Goal: Task Accomplishment & Management: Complete application form

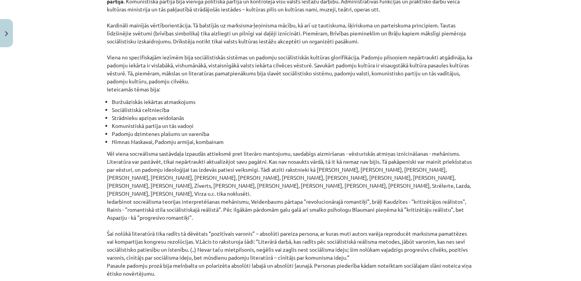
scroll to position [1741, 0]
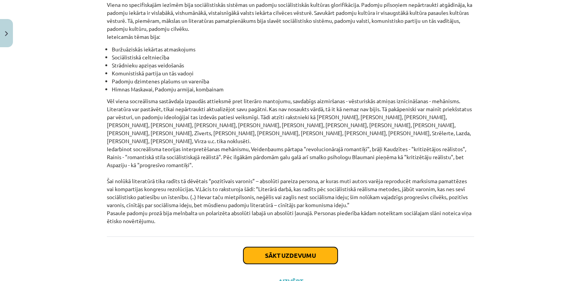
click at [313, 247] on button "Sākt uzdevumu" at bounding box center [290, 255] width 94 height 17
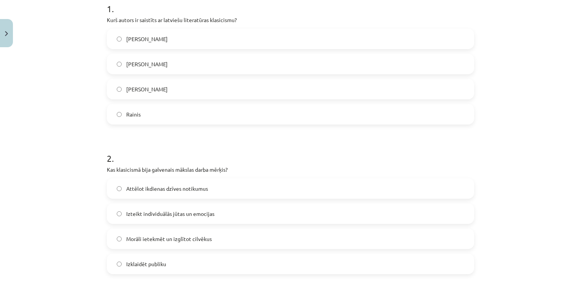
scroll to position [176, 0]
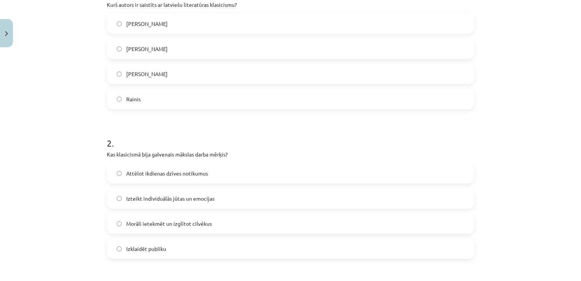
click at [216, 199] on label "Izteikt individuālās jūtas un emocijas" at bounding box center [291, 198] width 366 height 19
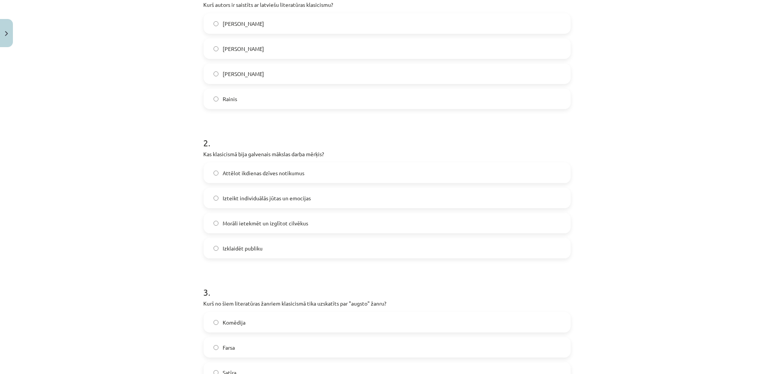
drag, startPoint x: 536, startPoint y: 1, endPoint x: 473, endPoint y: 156, distance: 167.7
click at [473, 156] on p "Kas klasicismā bija galvenais mākslas darba mērķis?" at bounding box center [387, 154] width 367 height 8
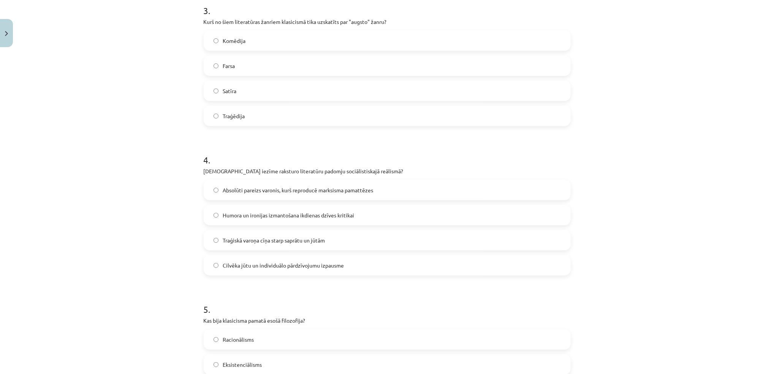
scroll to position [552, 0]
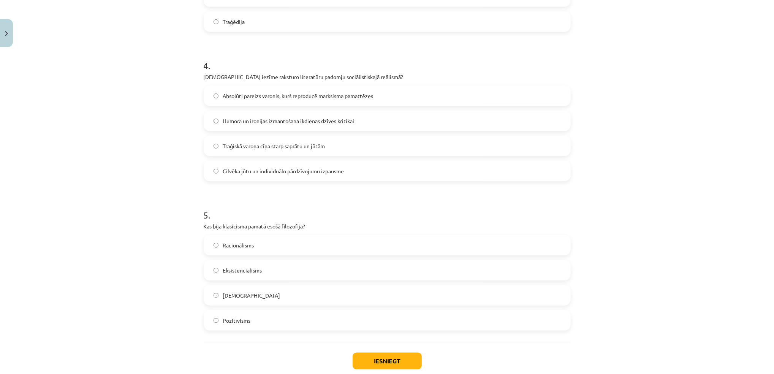
click at [395, 246] on label "Racionālisms" at bounding box center [388, 245] width 366 height 19
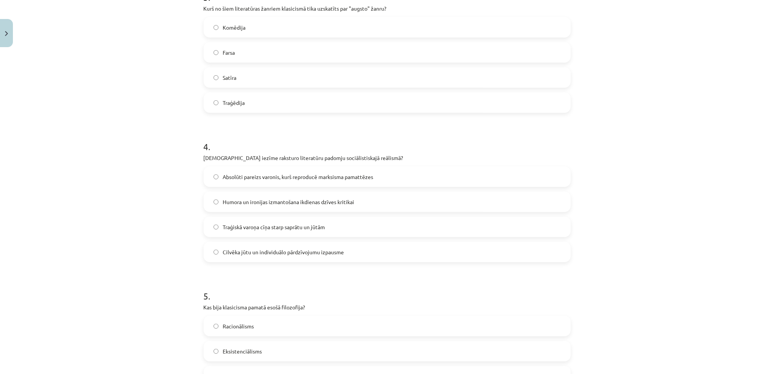
scroll to position [451, 0]
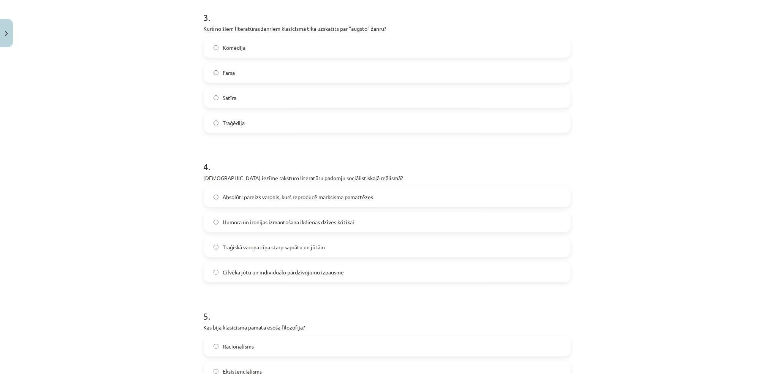
click at [485, 123] on label "Traģēdija" at bounding box center [388, 122] width 366 height 19
click at [280, 198] on span "Absolūti pareizs varonis, kurš reproducē marksisma pamattēzes" at bounding box center [298, 197] width 151 height 8
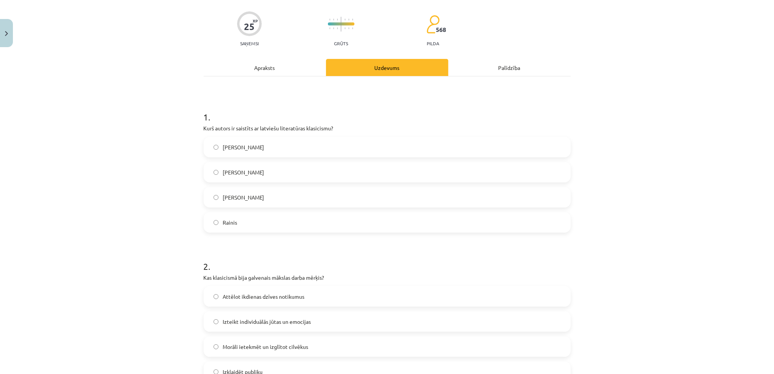
scroll to position [19, 0]
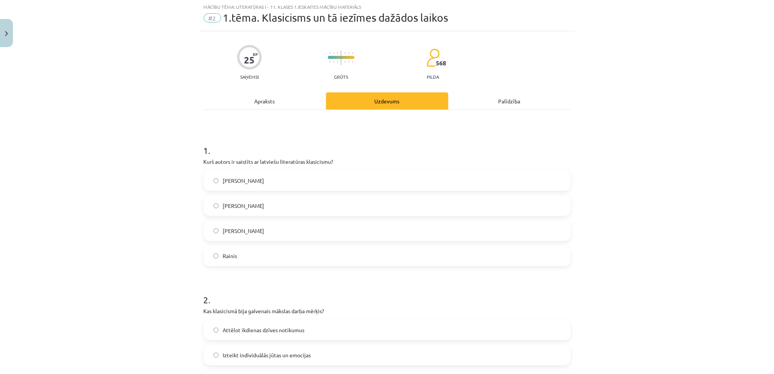
click at [490, 200] on label "[PERSON_NAME]" at bounding box center [388, 205] width 366 height 19
click at [355, 280] on label "Attēlot ikdienas dzīves notikumus" at bounding box center [388, 330] width 366 height 19
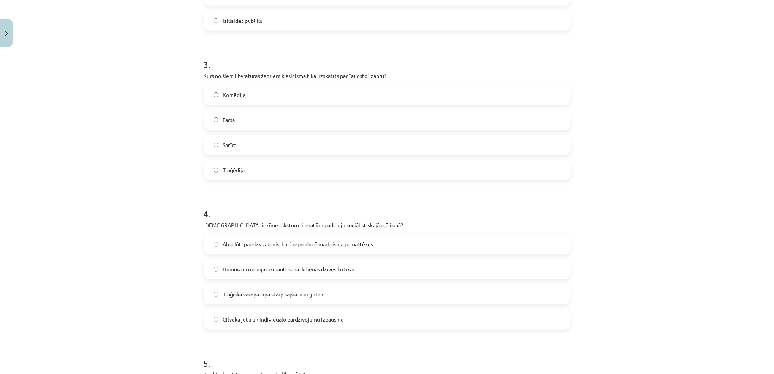
scroll to position [597, 0]
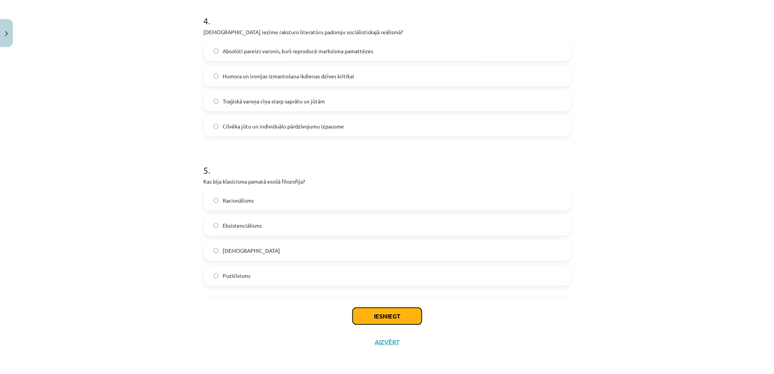
click at [375, 280] on button "Iesniegt" at bounding box center [387, 316] width 69 height 17
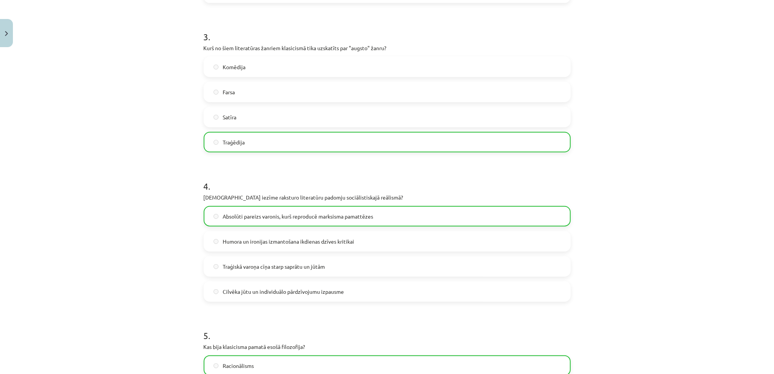
scroll to position [621, 0]
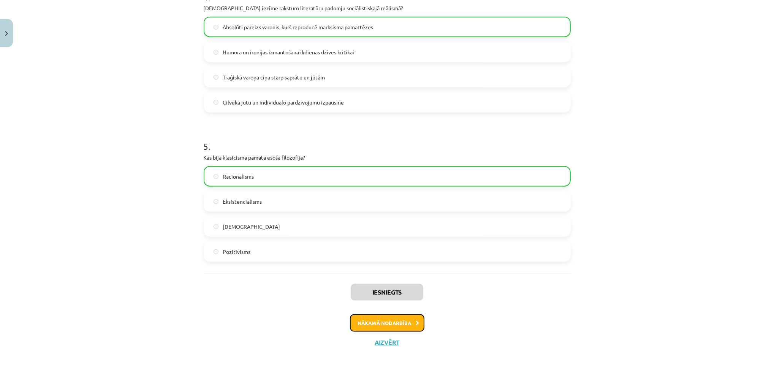
click at [396, 280] on button "Nākamā nodarbība" at bounding box center [387, 322] width 75 height 17
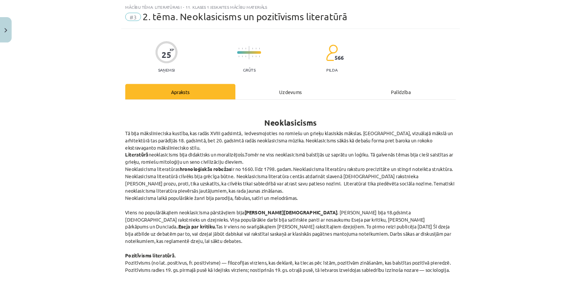
scroll to position [19, 0]
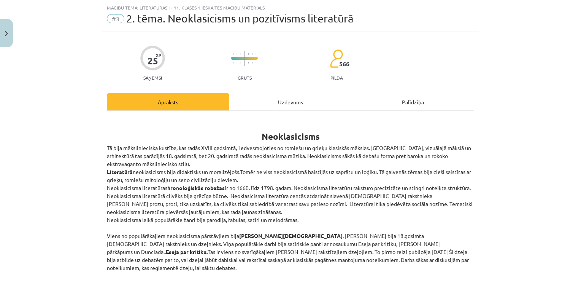
drag, startPoint x: 644, startPoint y: 2, endPoint x: 370, endPoint y: 125, distance: 300.5
click at [370, 125] on h1 "Neoklasicisms" at bounding box center [290, 129] width 367 height 24
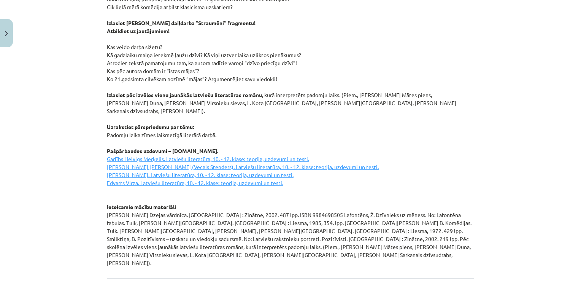
scroll to position [1003, 0]
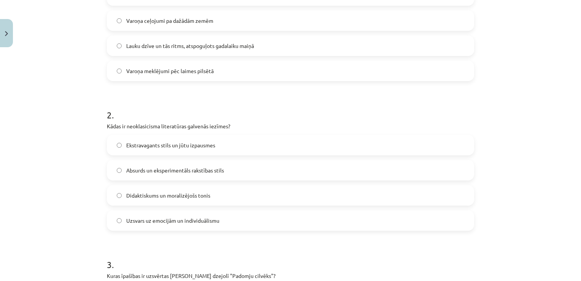
scroll to position [211, 0]
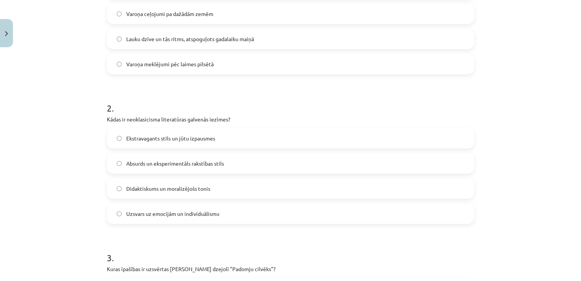
click at [228, 214] on label "Uzsvars uz emocijām un individuālismu" at bounding box center [291, 213] width 366 height 19
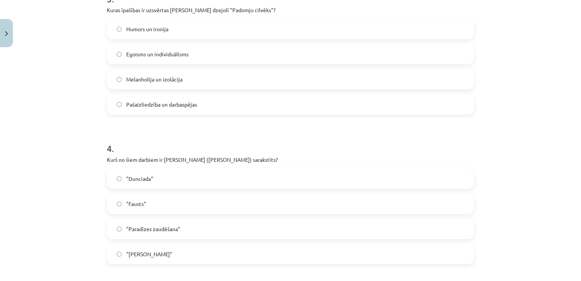
scroll to position [506, 0]
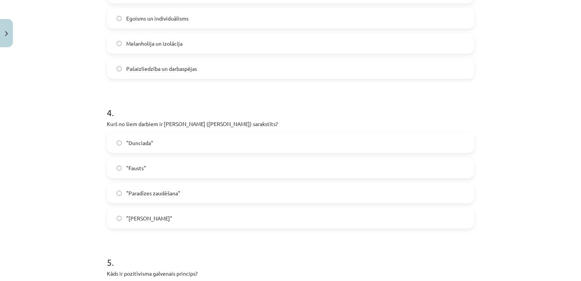
click at [233, 140] on label ""Dunciada"" at bounding box center [291, 142] width 366 height 19
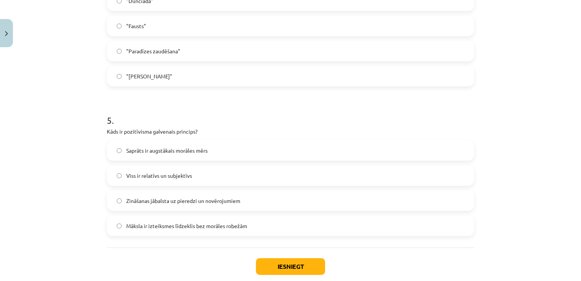
scroll to position [657, 0]
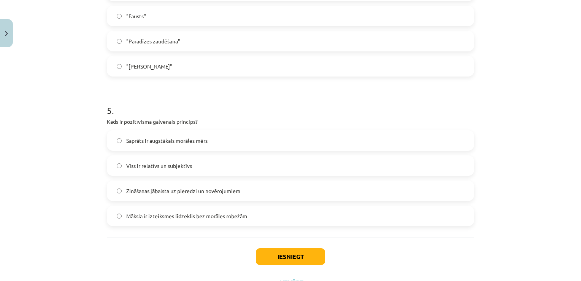
click at [238, 164] on label "Viss ir relatīvs un subjektīvs" at bounding box center [291, 165] width 366 height 19
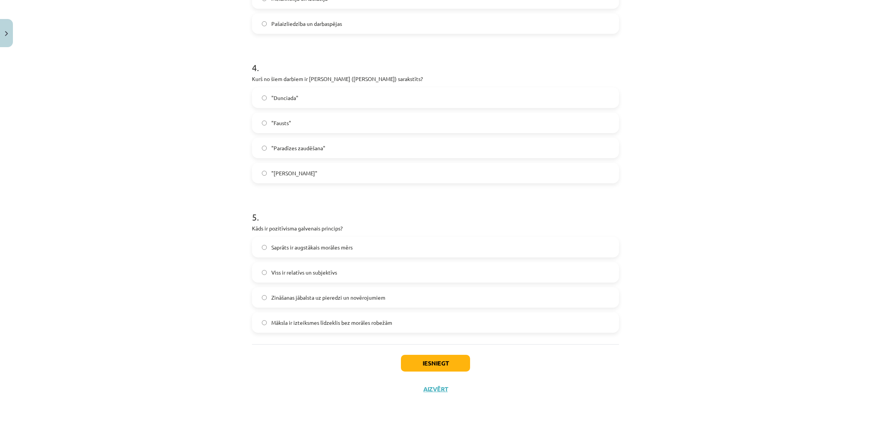
scroll to position [551, 0]
drag, startPoint x: 468, startPoint y: 2, endPoint x: 157, endPoint y: 241, distance: 392.3
click at [157, 241] on div "Mācību tēma: Literatūras i - 11. klases 1.ieskaites mācību materiāls #3 2. tēma…" at bounding box center [435, 210] width 871 height 421
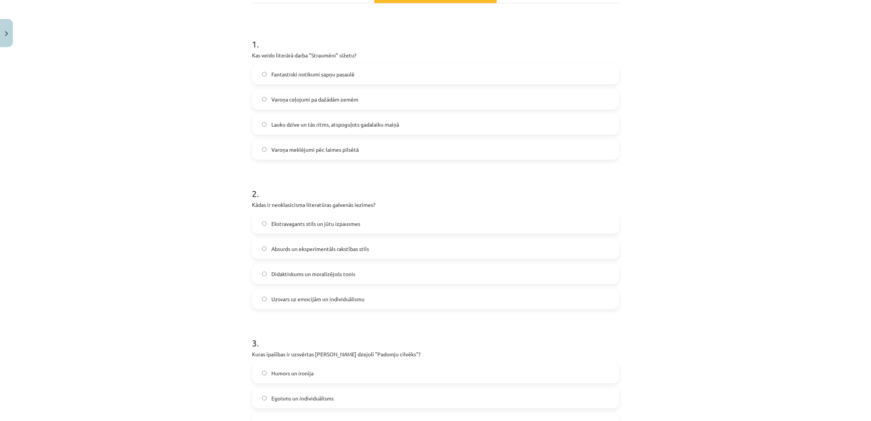
scroll to position [136, 0]
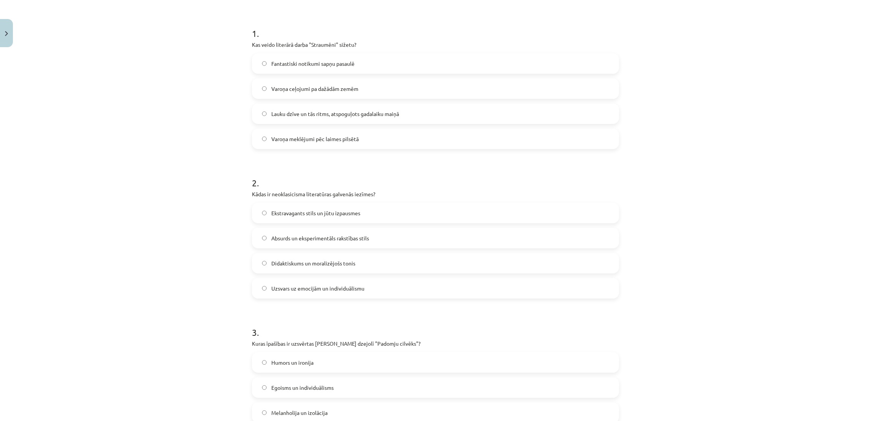
click at [377, 115] on span "Lauku dzīve un tās ritms, atspoguļots gadalaiku maiņā" at bounding box center [335, 114] width 128 height 8
click at [274, 271] on label "Didaktiskums un moralizējošs tonis" at bounding box center [436, 263] width 366 height 19
click at [331, 280] on label "Humors un ironija" at bounding box center [436, 362] width 366 height 19
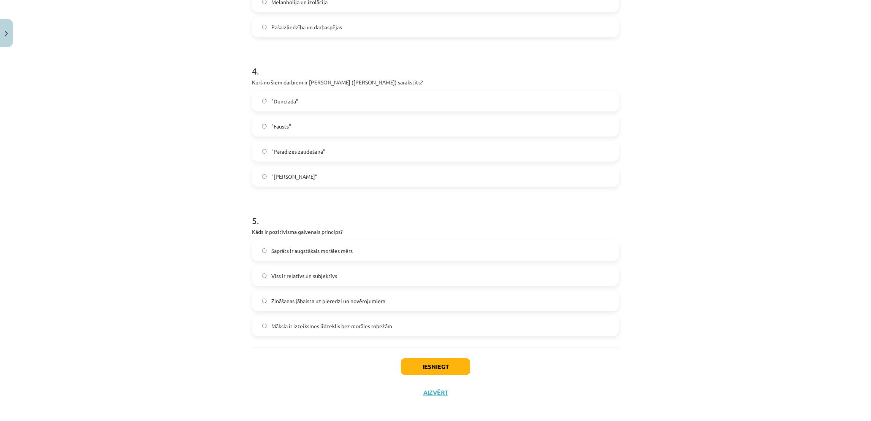
scroll to position [551, 0]
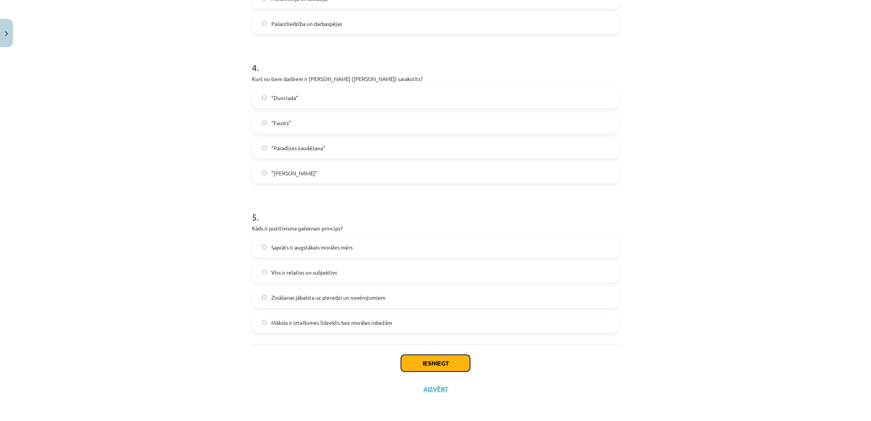
click at [444, 280] on button "Iesniegt" at bounding box center [435, 363] width 69 height 17
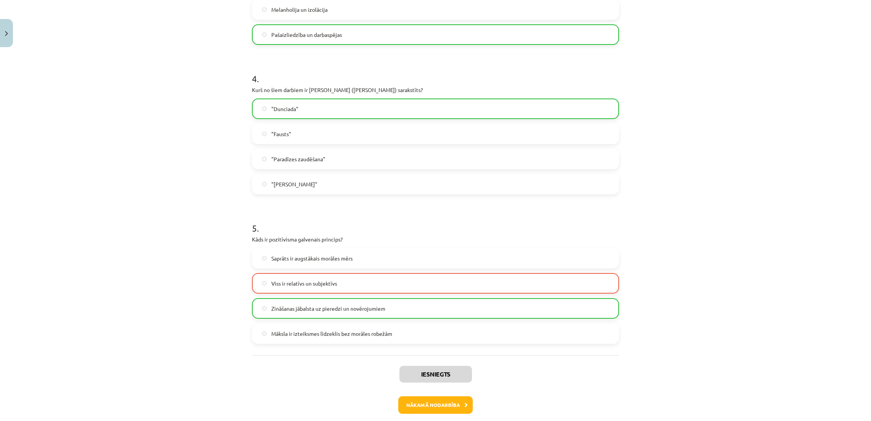
scroll to position [574, 0]
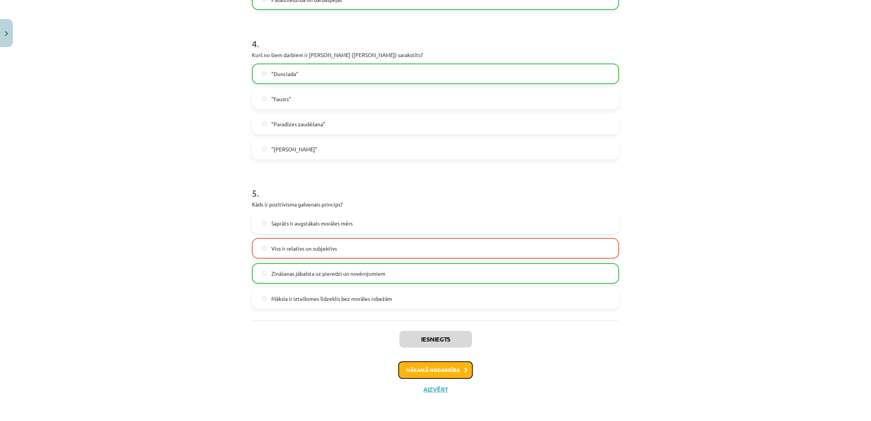
click at [430, 280] on button "Nākamā nodarbība" at bounding box center [435, 369] width 75 height 17
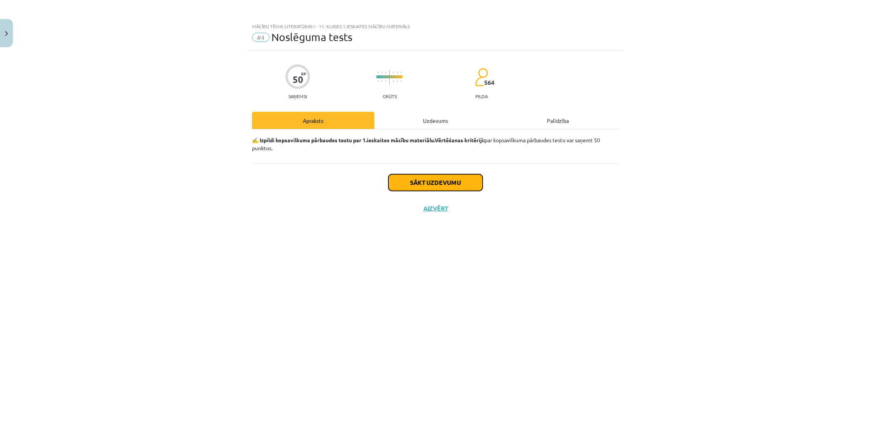
click at [447, 186] on button "Sākt uzdevumu" at bounding box center [436, 182] width 94 height 17
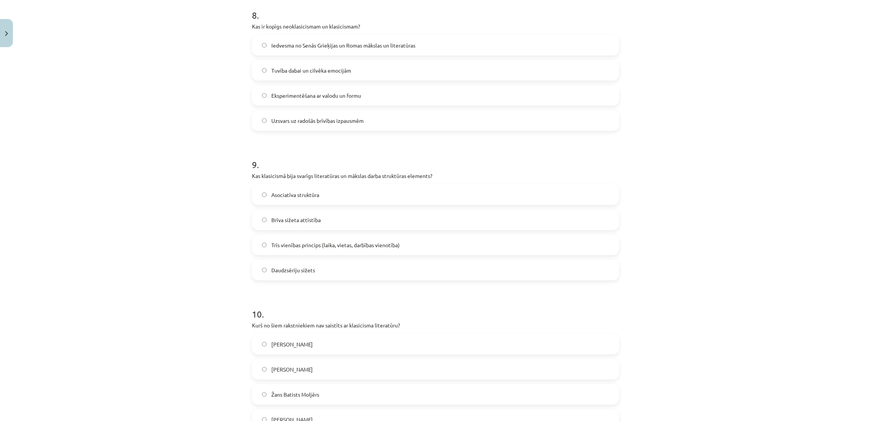
scroll to position [1297, 0]
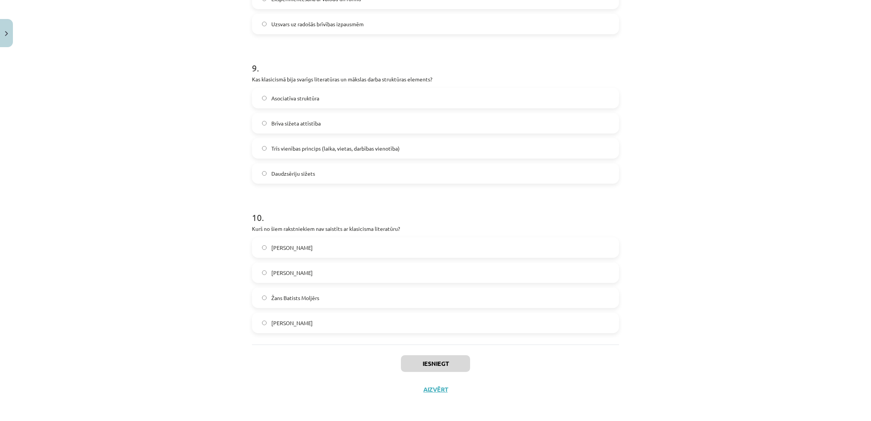
click at [490, 280] on label "Žans Batists Moljērs" at bounding box center [436, 297] width 366 height 19
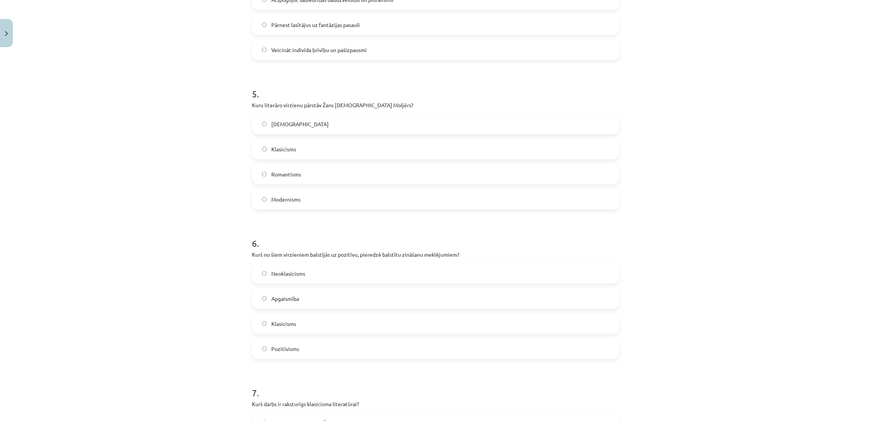
scroll to position [621, 0]
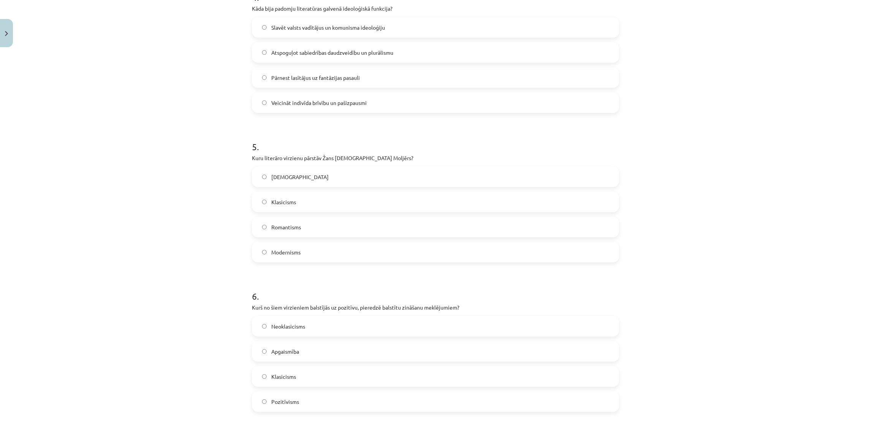
click at [356, 208] on label "Klasicisms" at bounding box center [436, 201] width 366 height 19
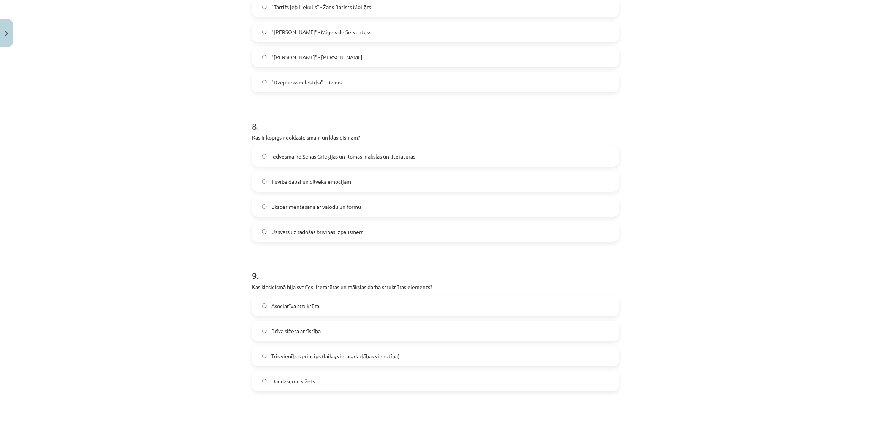
scroll to position [1297, 0]
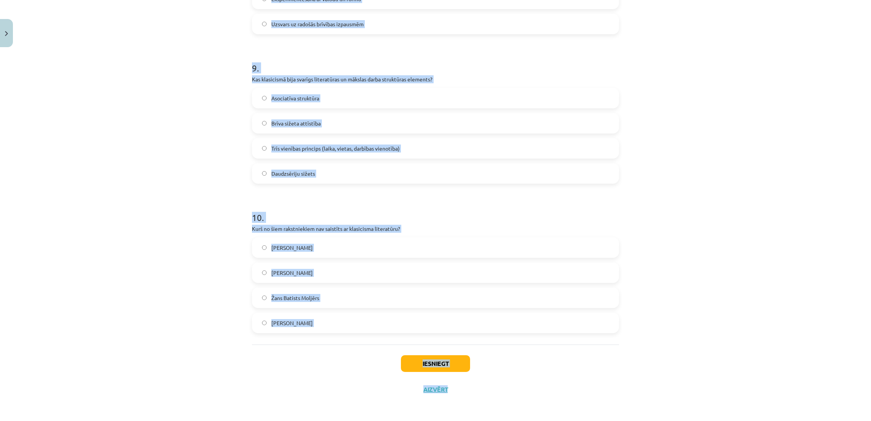
drag, startPoint x: 244, startPoint y: 75, endPoint x: 509, endPoint y: 385, distance: 408.5
copy div "0 . Lore ip dol sitametc adipisci elitsedd eiusmod tempori utlabo, etdo magnaal…"
click at [581, 123] on div "Mācību tēma: Literatūras i - 11. klases 1.ieskaites mācību materiāls #4 Noslēgu…" at bounding box center [435, 210] width 871 height 421
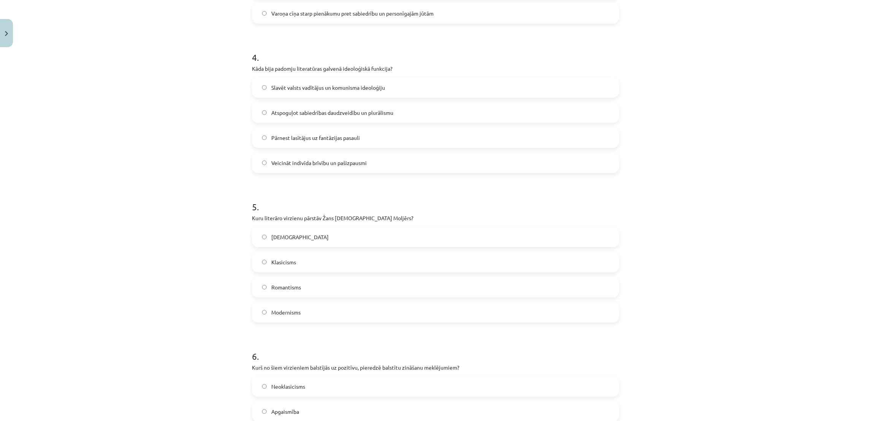
scroll to position [70, 0]
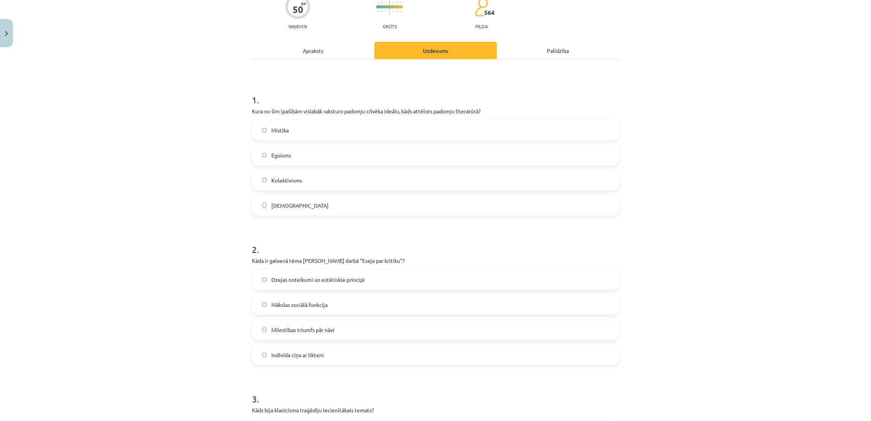
click at [433, 175] on label "Kolektīvisms" at bounding box center [436, 180] width 366 height 19
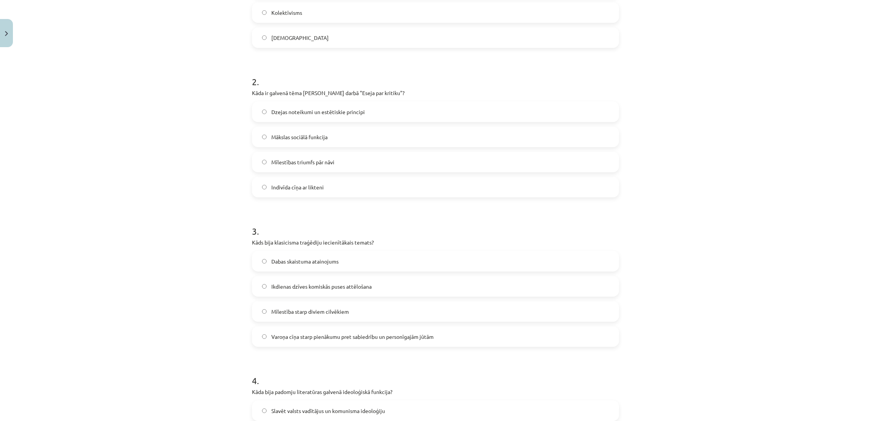
scroll to position [260, 0]
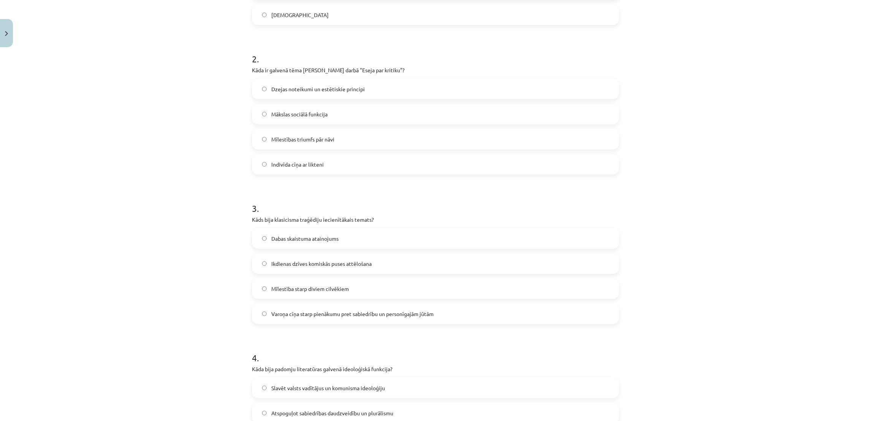
click at [371, 89] on label "Dzejas noteikumi un estētiskie principi" at bounding box center [436, 88] width 366 height 19
click at [290, 280] on span "Varoņa cīņa starp pienākumu pret sabiedrību un personīgajām jūtām" at bounding box center [352, 314] width 162 height 8
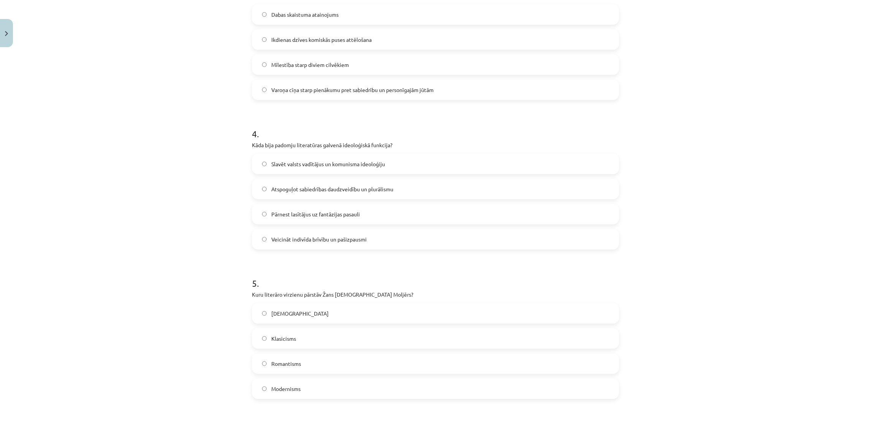
scroll to position [489, 0]
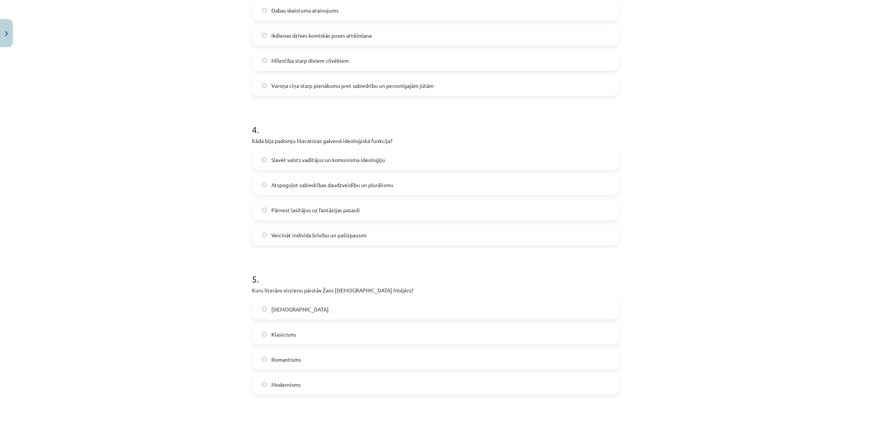
click at [299, 163] on span "Slavēt valsts vadītājus un komunisma ideoloģiju" at bounding box center [328, 160] width 114 height 8
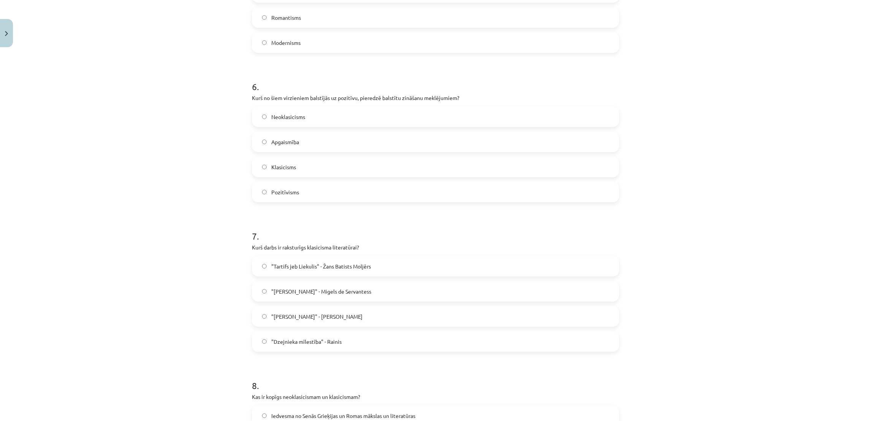
scroll to position [853, 0]
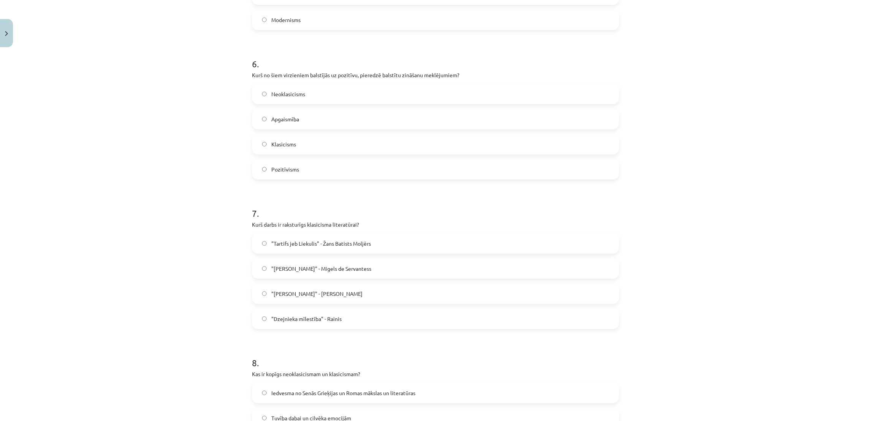
click at [355, 128] on label "Apgaismība" at bounding box center [436, 118] width 366 height 19
click at [329, 240] on span ""Tartifs jeb Liekulis" - Žans Batists Moljērs" at bounding box center [321, 244] width 100 height 8
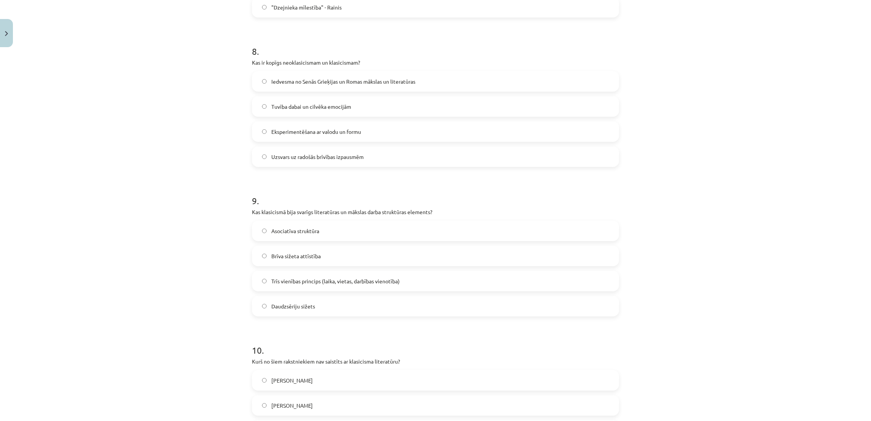
scroll to position [1187, 0]
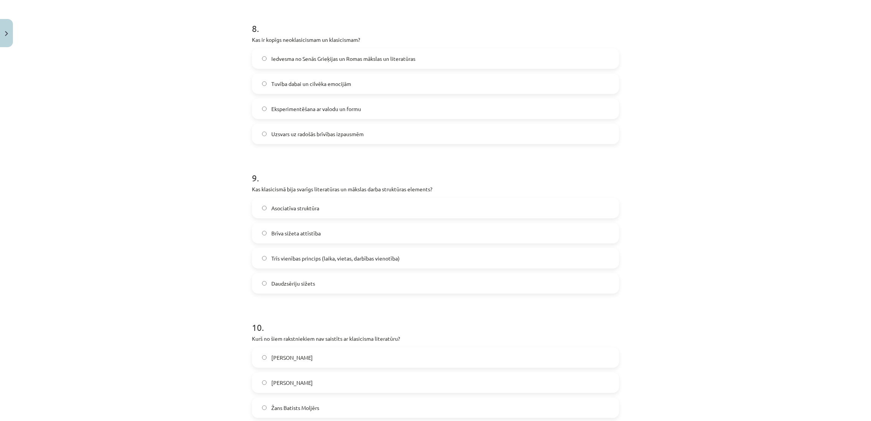
click at [110, 280] on div "Mācību tēma: Literatūras i - 11. klases 1.ieskaites mācību materiāls #4 Noslēgu…" at bounding box center [435, 210] width 871 height 421
click at [374, 57] on span "Iedvesma no Senās Grieķijas un Romas mākslas un literatūras" at bounding box center [343, 59] width 144 height 8
click at [304, 262] on span "Trīs vienības princips (laika, vietas, darbības vienotība)" at bounding box center [335, 258] width 129 height 8
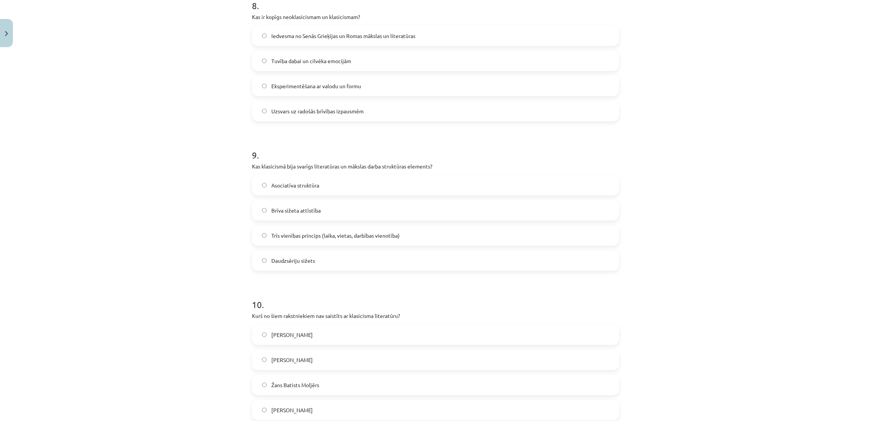
scroll to position [1297, 0]
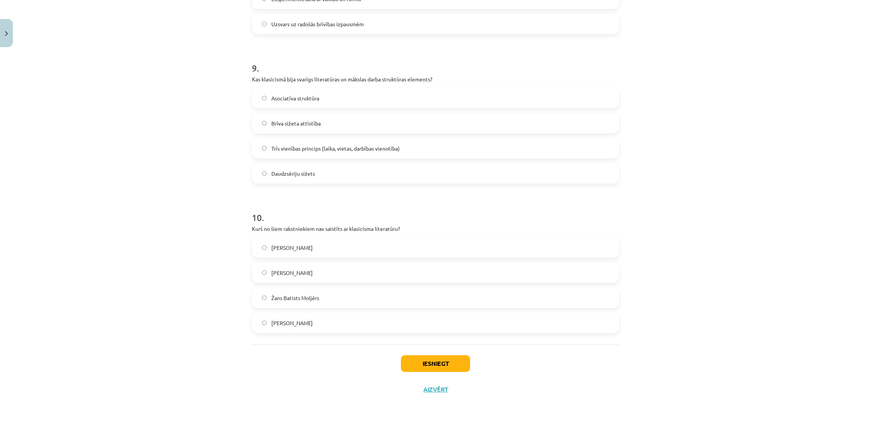
click at [297, 280] on div "[PERSON_NAME]" at bounding box center [435, 323] width 367 height 21
click at [305, 280] on label "[PERSON_NAME]" at bounding box center [436, 322] width 366 height 19
click at [527, 280] on div "Iesniegt Aizvērt" at bounding box center [435, 370] width 367 height 53
click at [452, 280] on label "[PERSON_NAME]" at bounding box center [436, 272] width 366 height 19
click at [425, 280] on button "Iesniegt" at bounding box center [435, 363] width 69 height 17
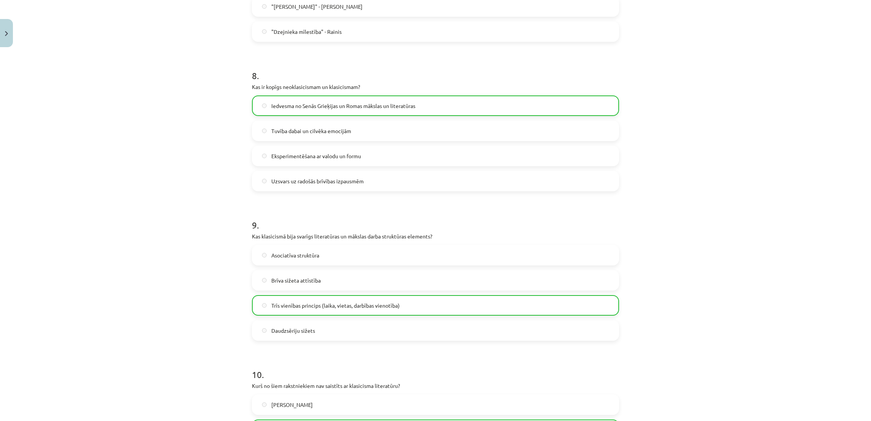
scroll to position [1322, 0]
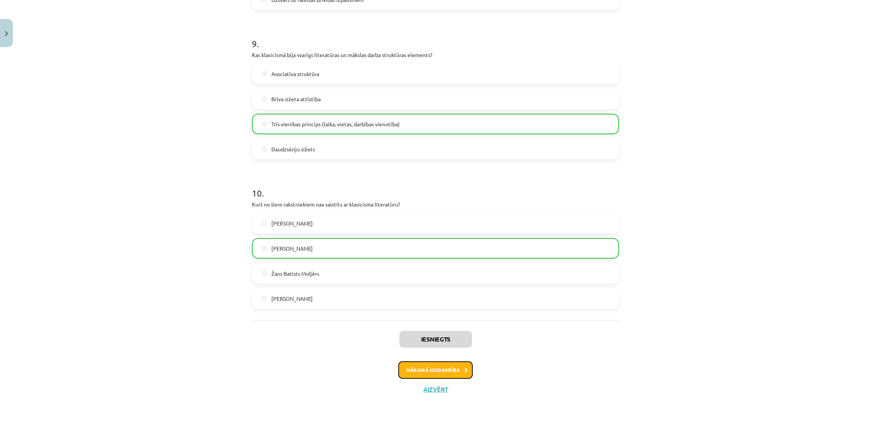
click at [459, 280] on button "Nākamā nodarbība" at bounding box center [435, 369] width 75 height 17
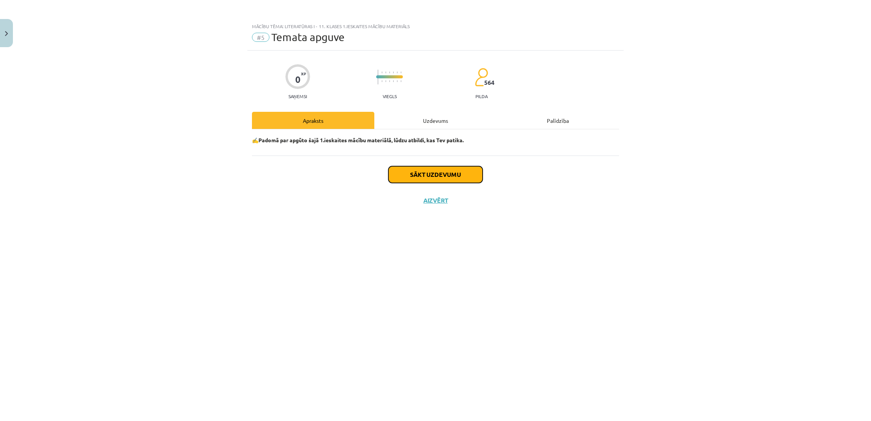
click at [457, 178] on button "Sākt uzdevumu" at bounding box center [436, 174] width 94 height 17
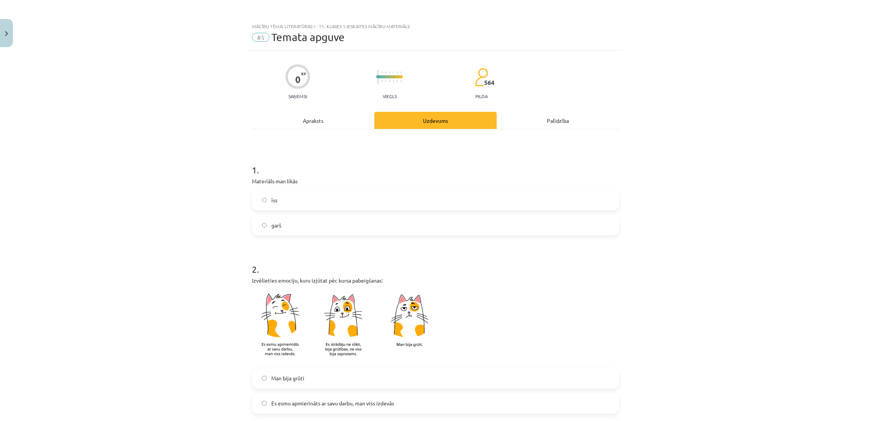
click at [296, 205] on label "īss" at bounding box center [436, 199] width 366 height 19
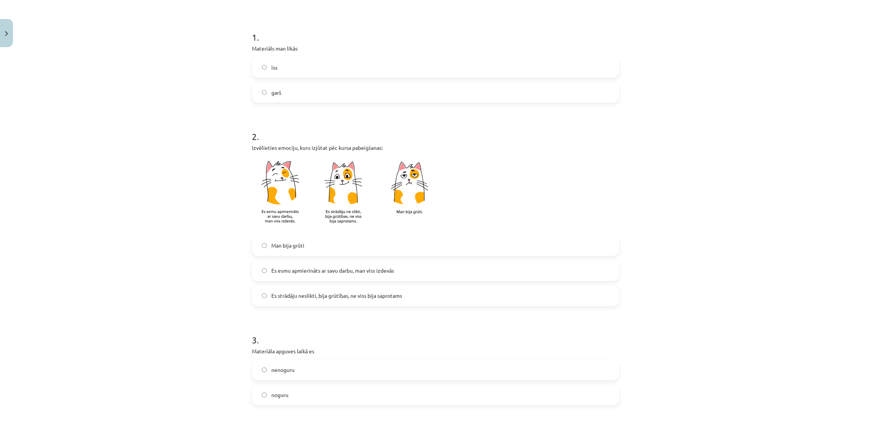
scroll to position [136, 0]
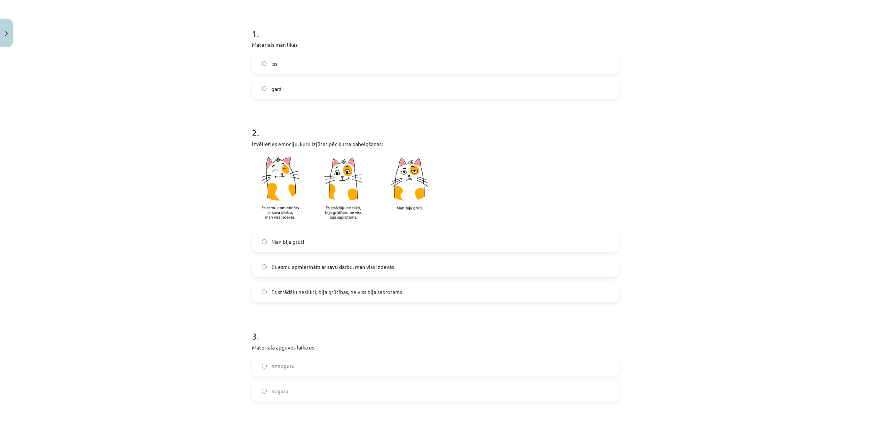
click at [324, 91] on label "garš" at bounding box center [436, 88] width 366 height 19
click at [330, 243] on label "Man bija grūti" at bounding box center [436, 241] width 366 height 19
click at [278, 280] on label "noguru" at bounding box center [436, 391] width 366 height 19
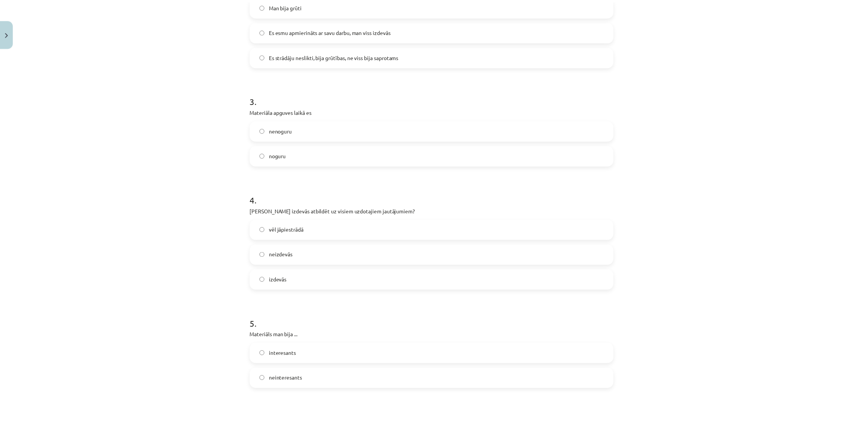
scroll to position [479, 0]
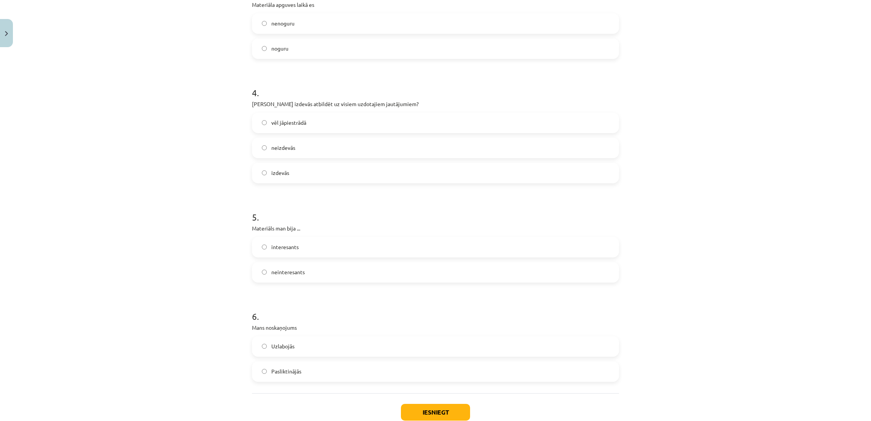
click at [314, 119] on label "vēl jāpiestrādā" at bounding box center [436, 122] width 366 height 19
click at [277, 253] on label "interesants" at bounding box center [436, 247] width 366 height 19
click at [420, 280] on button "Iesniegt" at bounding box center [435, 412] width 69 height 17
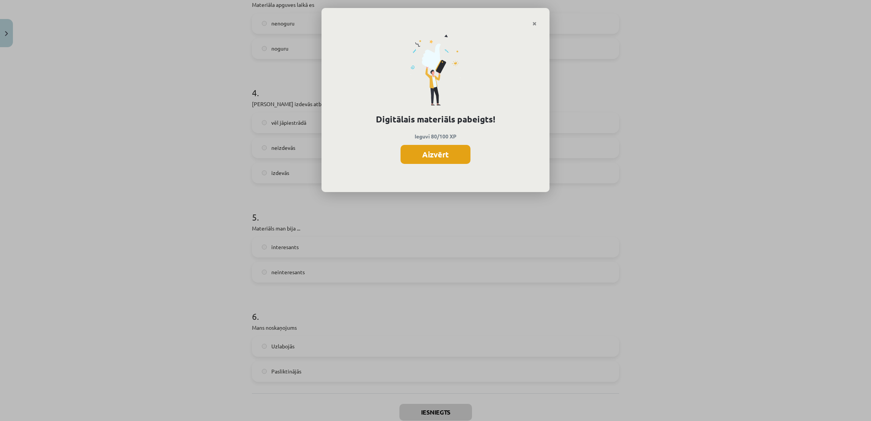
click at [441, 159] on button "Aizvērt" at bounding box center [436, 154] width 70 height 19
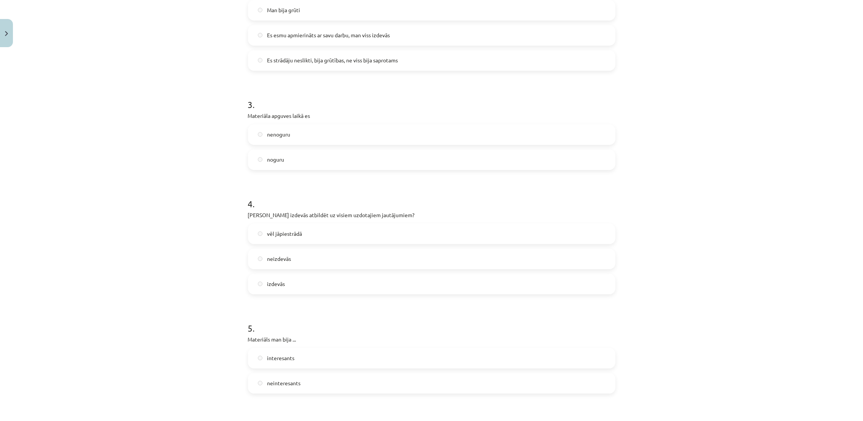
scroll to position [528, 0]
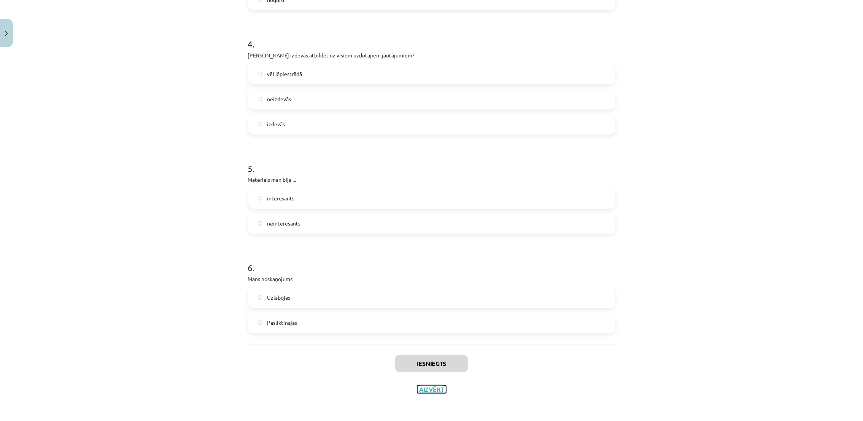
click at [425, 280] on button "Aizvērt" at bounding box center [431, 390] width 29 height 8
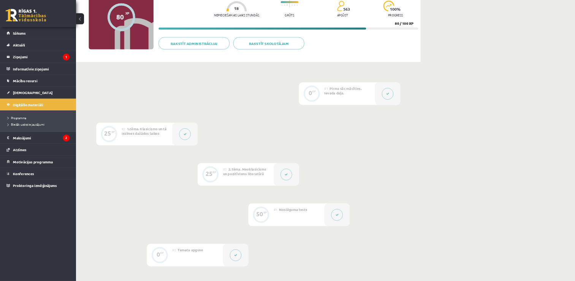
scroll to position [0, 0]
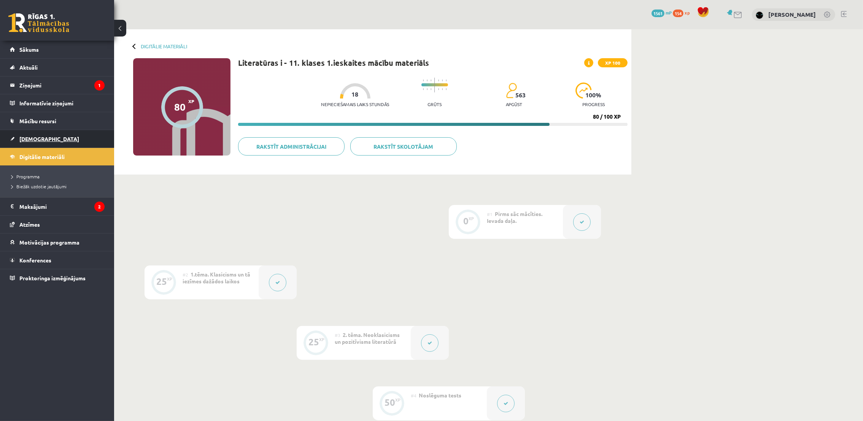
click at [33, 137] on span "[DEMOGRAPHIC_DATA]" at bounding box center [49, 138] width 60 height 7
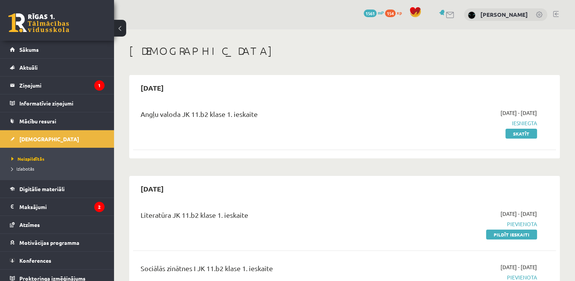
drag, startPoint x: 647, startPoint y: 2, endPoint x: 570, endPoint y: 179, distance: 193.1
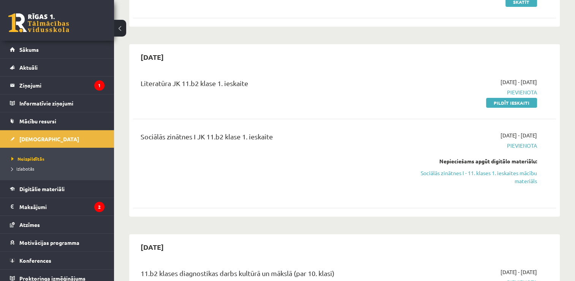
scroll to position [147, 0]
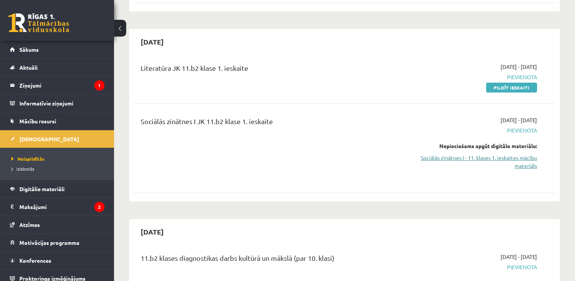
click at [519, 160] on link "Sociālās zinātnes I - 11. klases 1. ieskaites mācību materiāls" at bounding box center [475, 162] width 125 height 16
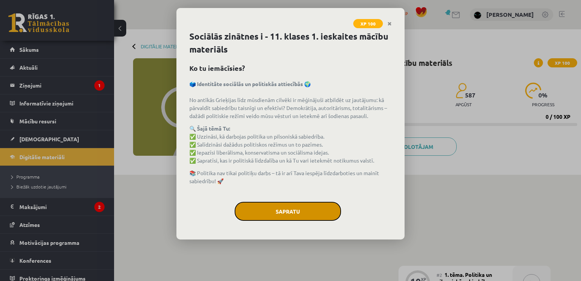
click at [286, 208] on button "Sapratu" at bounding box center [288, 211] width 106 height 19
